Goal: Information Seeking & Learning: Check status

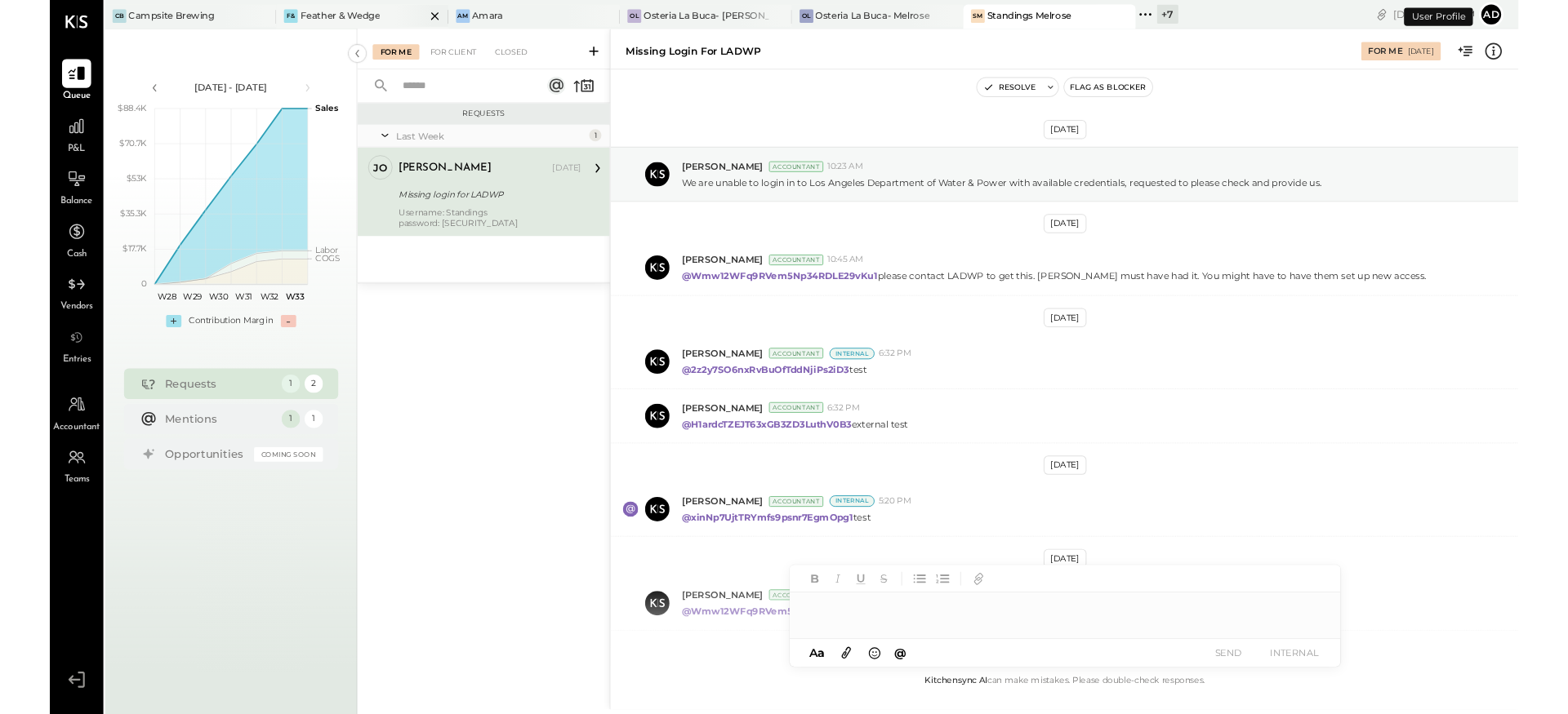
scroll to position [192, 0]
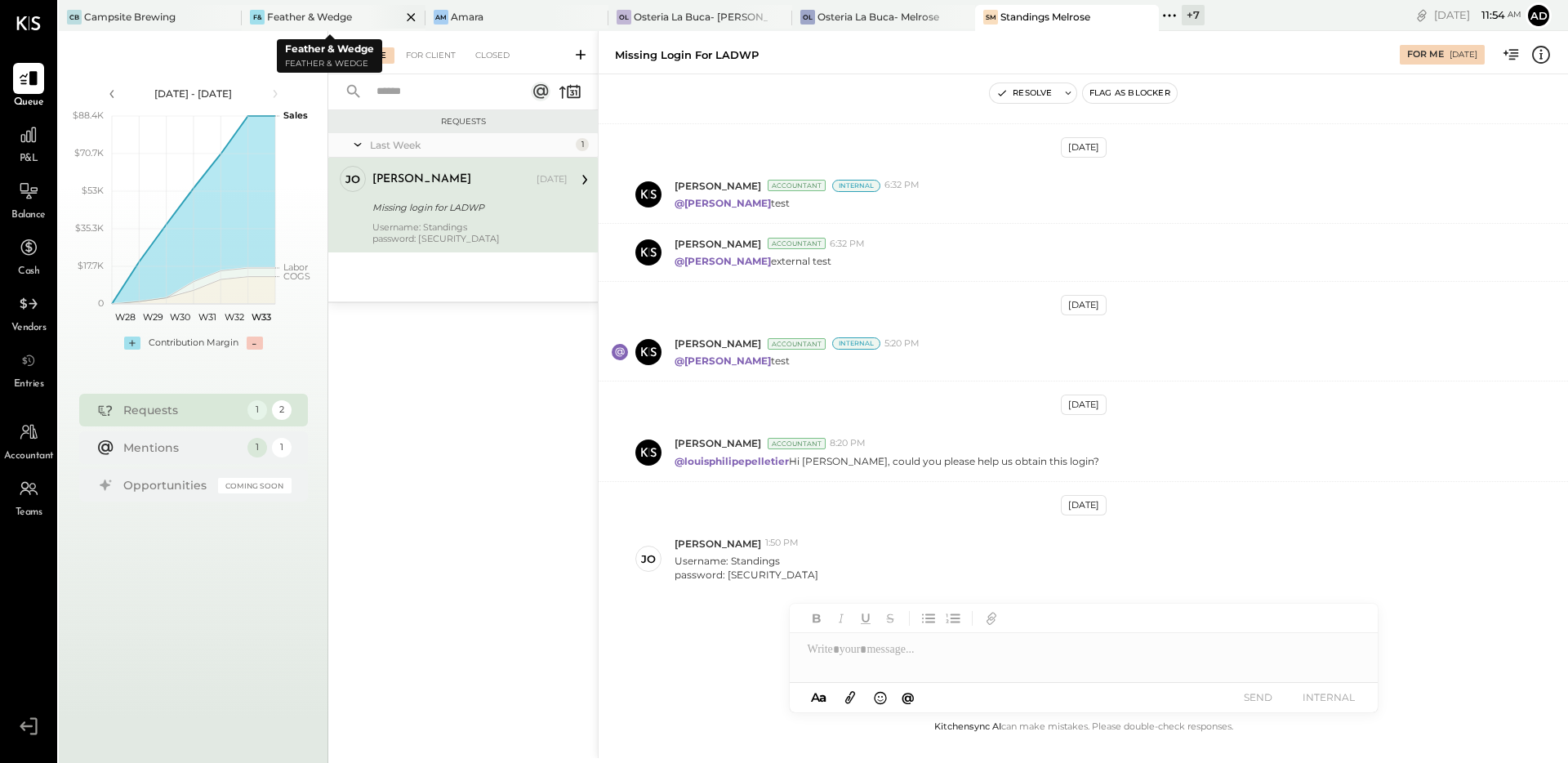
click at [340, 13] on div "Feather & Wedge" at bounding box center [309, 17] width 85 height 14
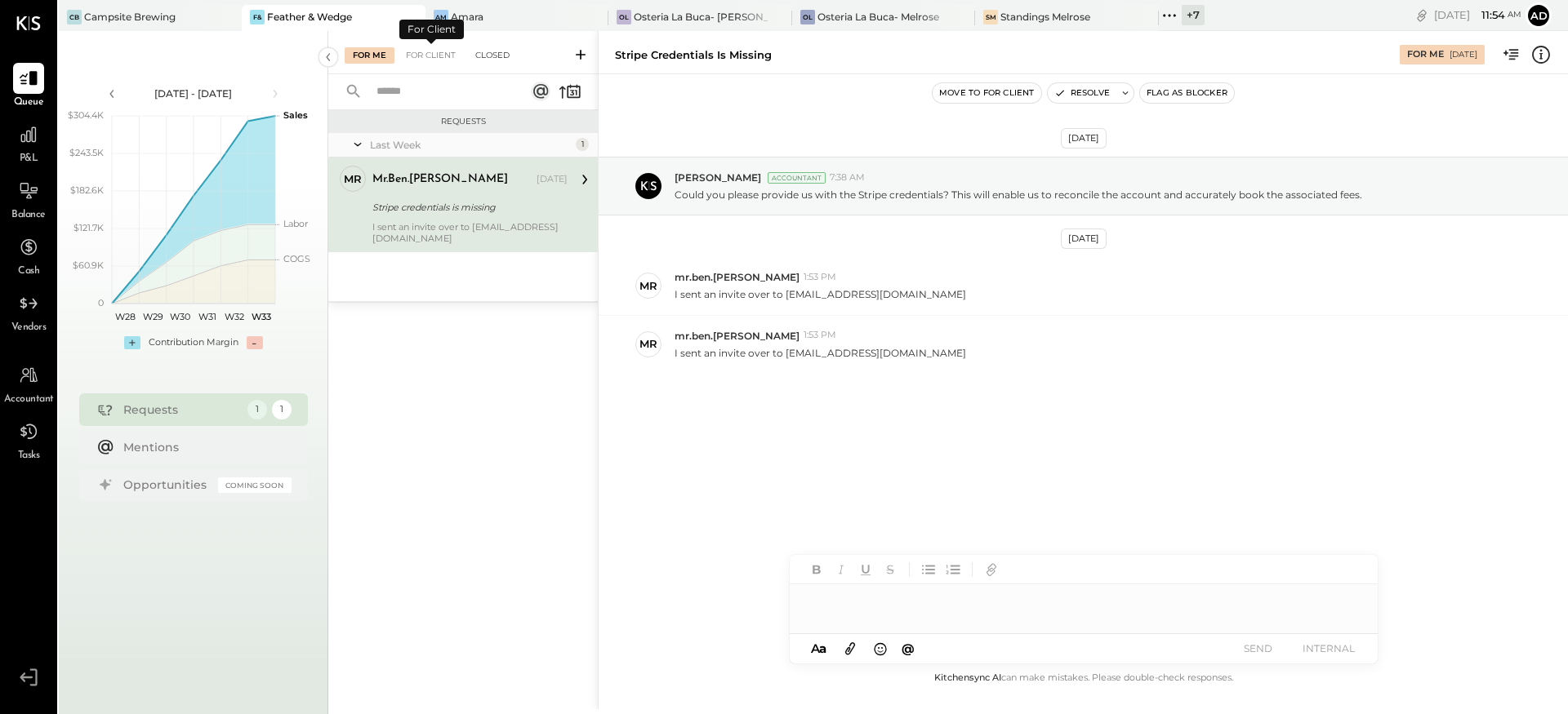
click at [485, 60] on div "Closed" at bounding box center [491, 56] width 50 height 16
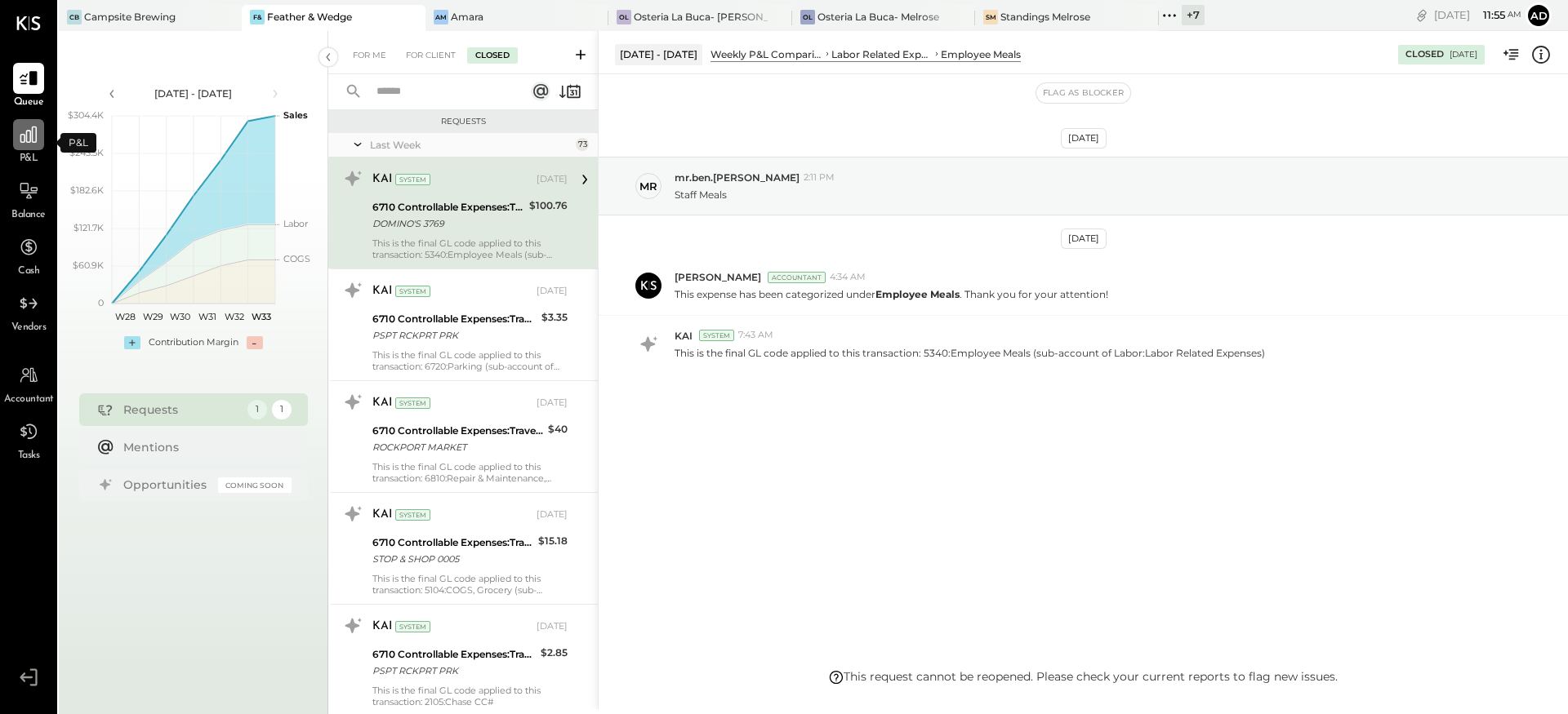
click at [29, 146] on div at bounding box center [28, 135] width 31 height 31
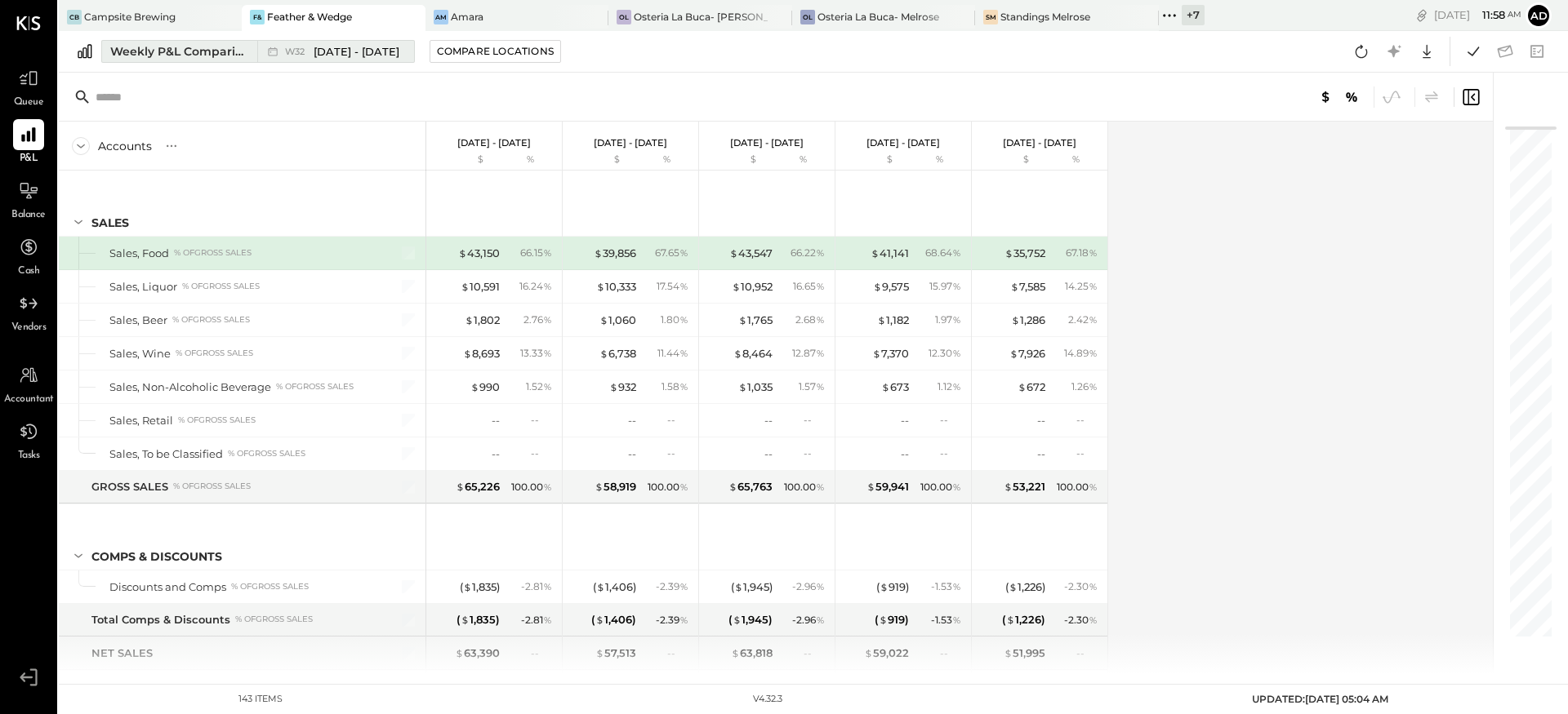
click at [169, 53] on div "Weekly P&L Comparison" at bounding box center [179, 51] width 138 height 16
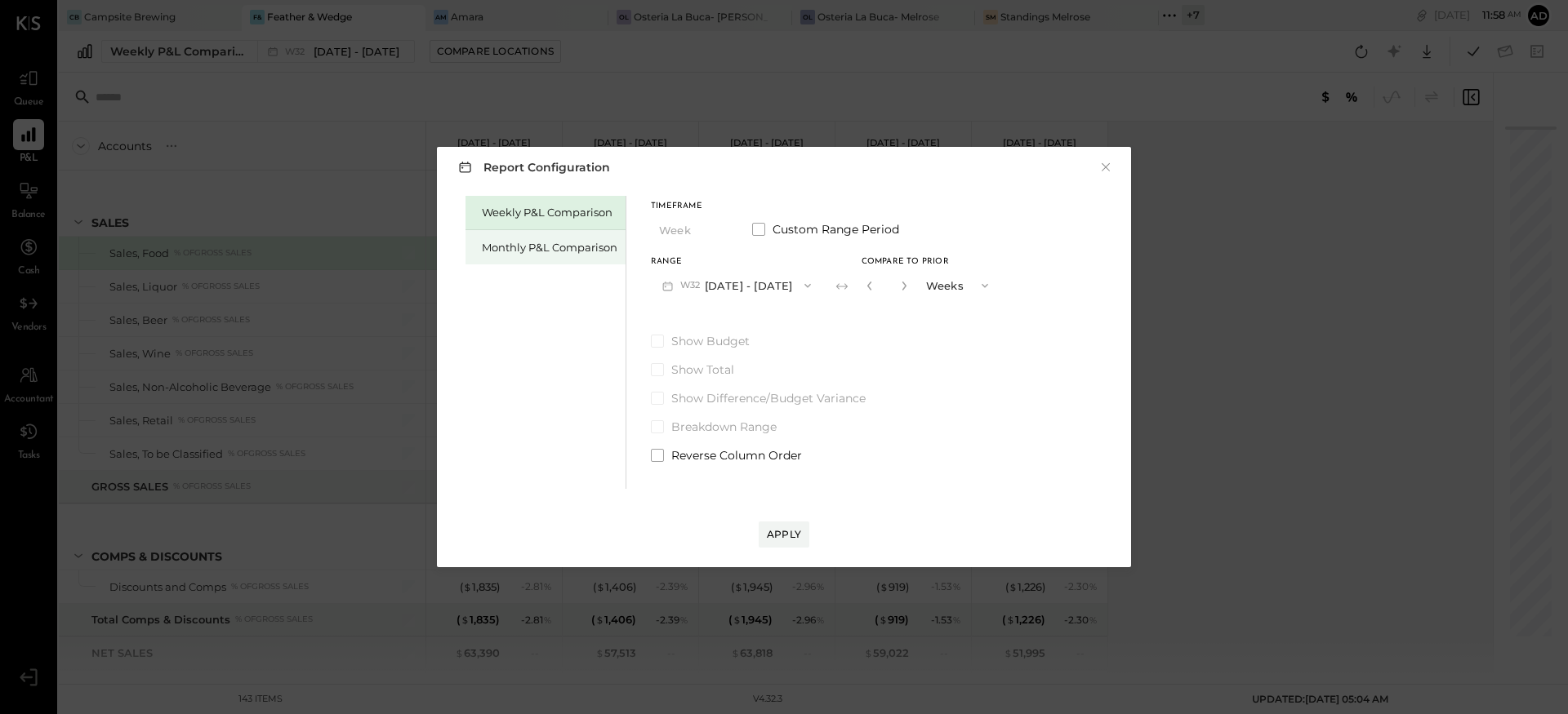
click at [584, 251] on div "Monthly P&L Comparison" at bounding box center [550, 247] width 136 height 16
click at [794, 288] on span "button" at bounding box center [804, 286] width 21 height 13
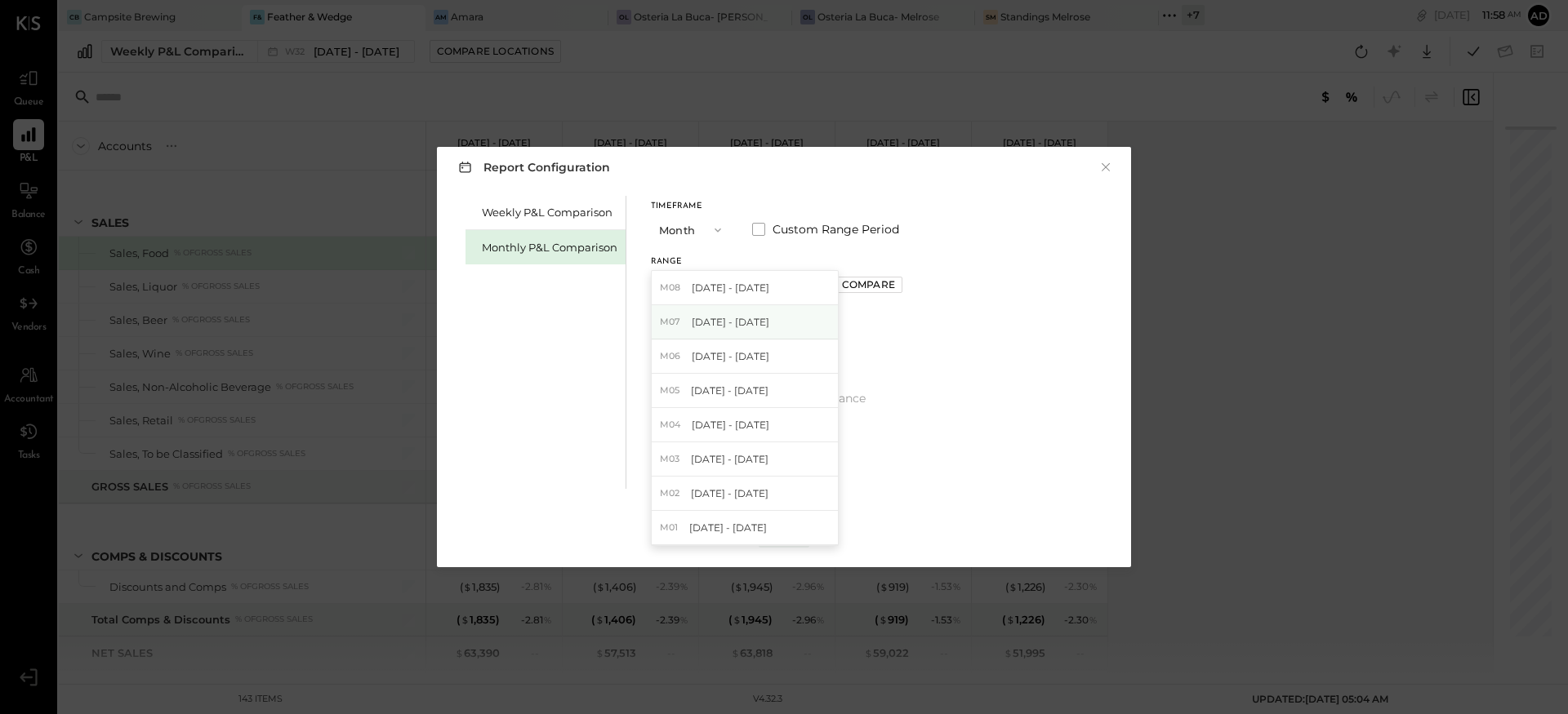
click at [767, 330] on div "M07 [DATE] - [DATE]" at bounding box center [745, 322] width 186 height 34
click at [880, 288] on button "Compare" at bounding box center [868, 285] width 68 height 16
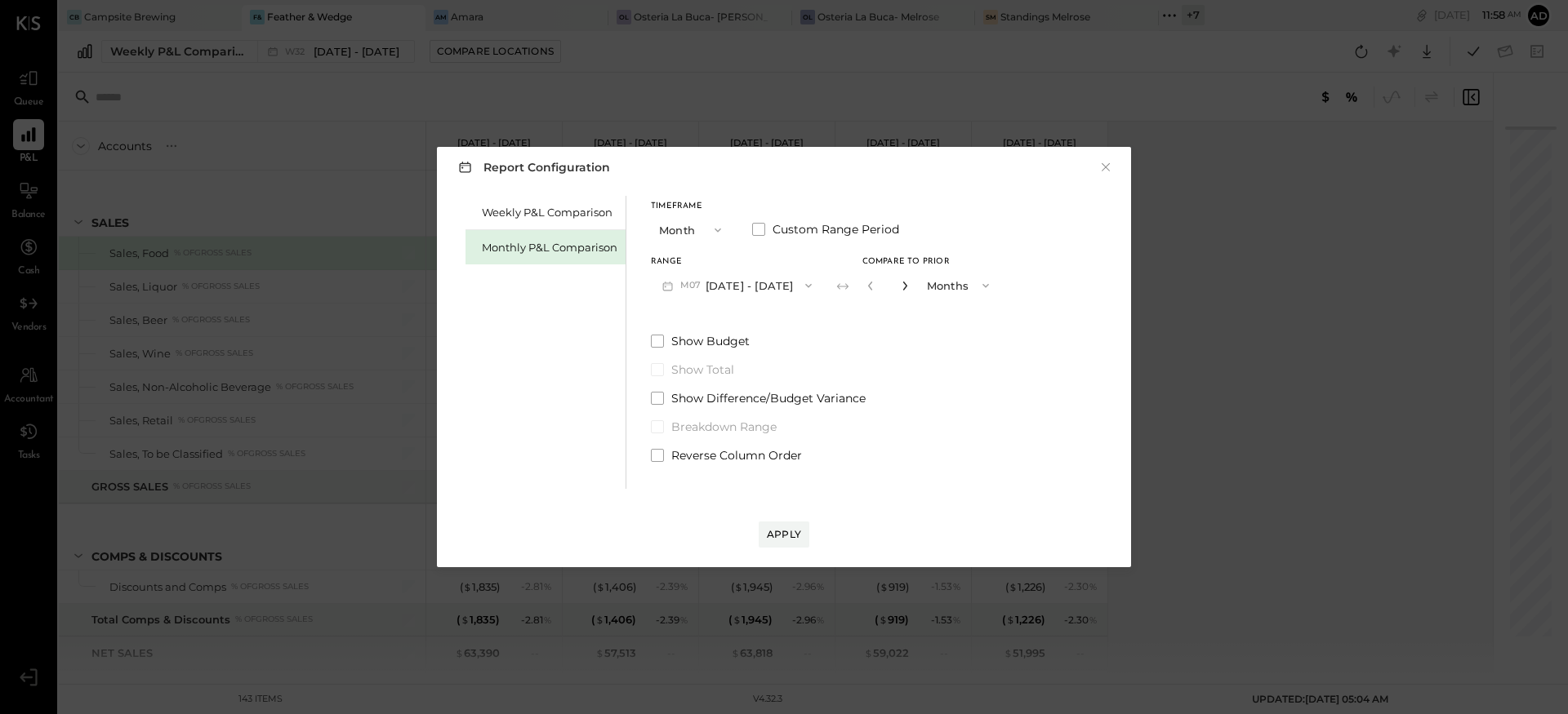
click at [902, 286] on icon "button" at bounding box center [904, 286] width 4 height 9
click at [902, 282] on icon "button" at bounding box center [904, 286] width 4 height 9
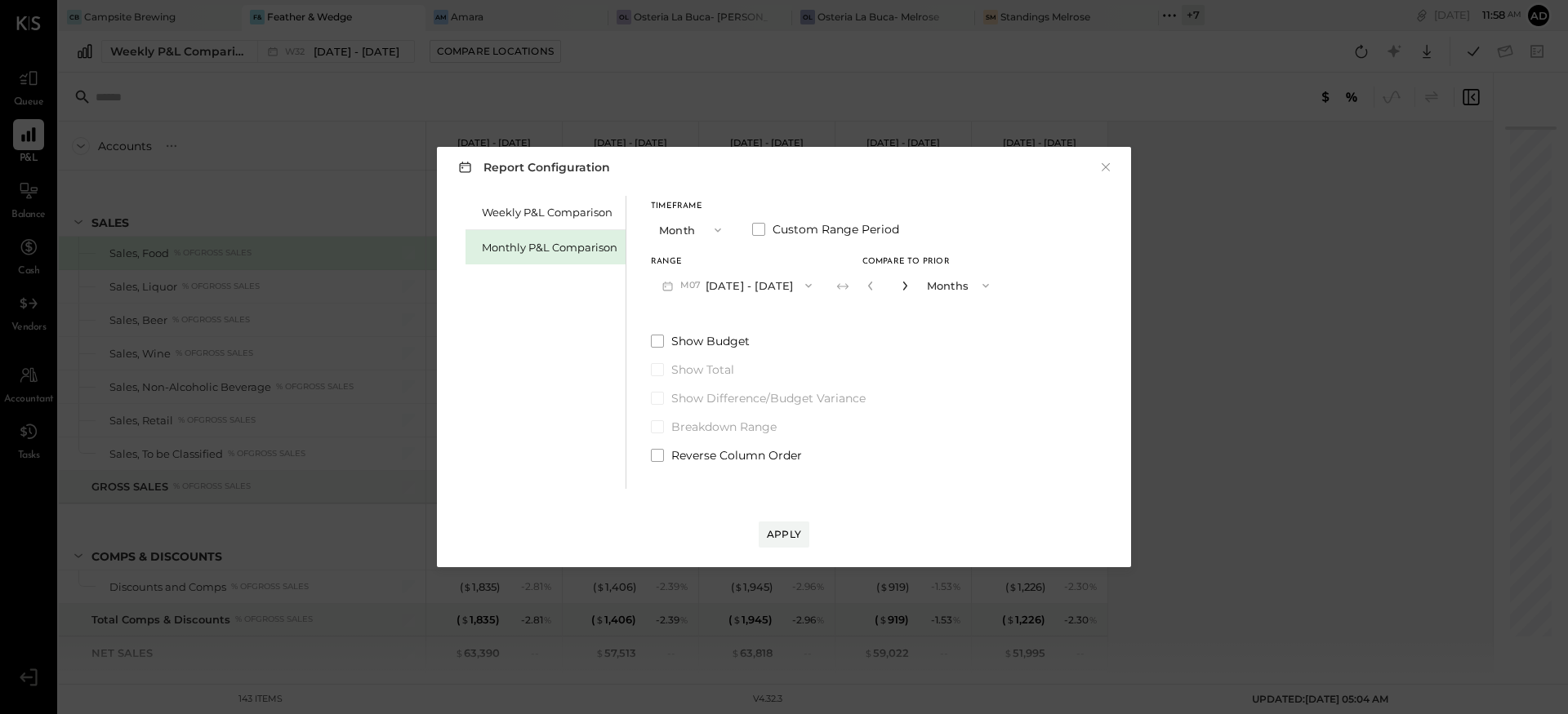
type input "*"
click at [785, 527] on button "Apply" at bounding box center [783, 534] width 50 height 27
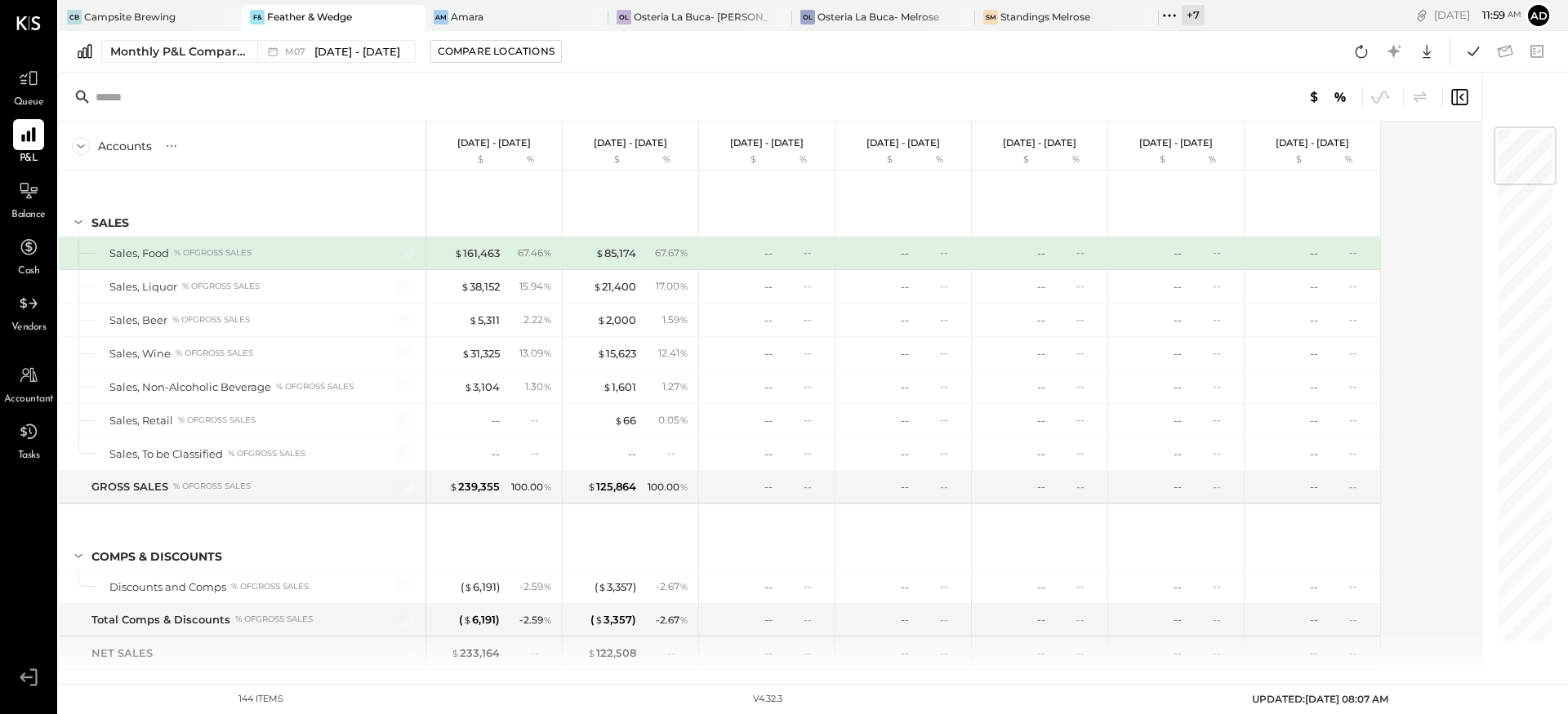
click at [472, 100] on div at bounding box center [770, 96] width 1423 height 49
click at [651, 100] on div at bounding box center [770, 96] width 1423 height 49
